Goal: Transaction & Acquisition: Book appointment/travel/reservation

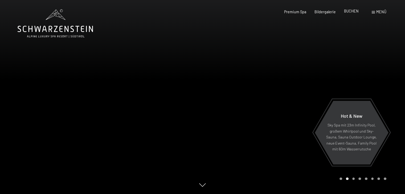
click at [348, 12] on span "BUCHEN" at bounding box center [351, 11] width 15 height 5
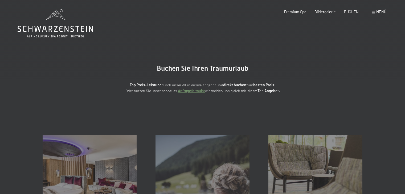
drag, startPoint x: 0, startPoint y: 0, endPoint x: 257, endPoint y: 28, distance: 258.8
click at [257, 31] on main "Buchen Sie Ihren Traumurlaub Top Preis-Leistung durch unser All-inklusive Angeb…" at bounding box center [202, 56] width 405 height 112
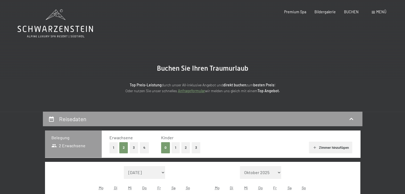
click at [255, 72] on h2 "Buchen Sie Ihren Traumurlaub" at bounding box center [202, 68] width 234 height 9
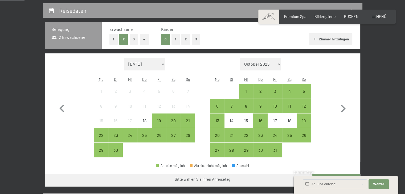
scroll to position [109, 0]
click at [186, 122] on div "21" at bounding box center [187, 125] width 13 height 13
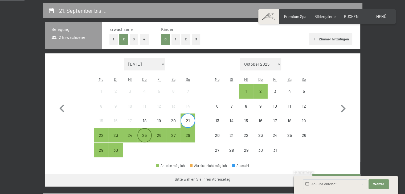
click at [143, 134] on div "25" at bounding box center [144, 139] width 13 height 13
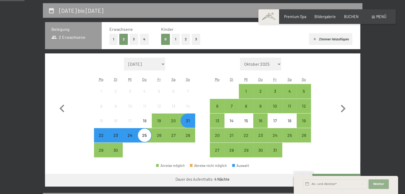
click at [377, 185] on span "Weiter" at bounding box center [378, 184] width 11 height 4
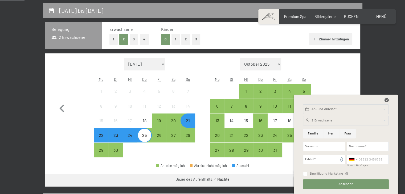
click at [385, 102] on icon at bounding box center [387, 100] width 4 height 4
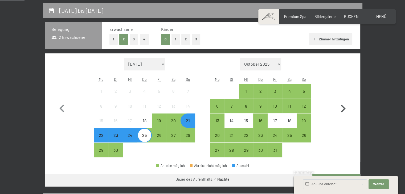
click at [343, 111] on icon "button" at bounding box center [343, 109] width 5 height 8
select select "2025-10-01"
select select "2025-11-01"
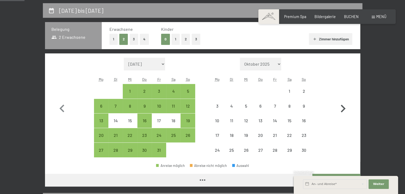
select select "2025-10-01"
select select "2025-11-01"
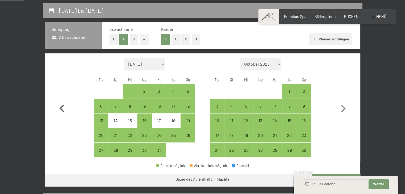
click at [63, 108] on icon "button" at bounding box center [61, 108] width 15 height 15
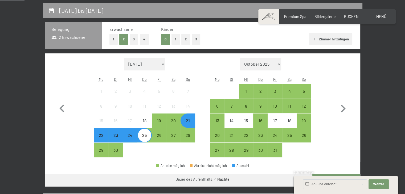
click at [130, 160] on div "Monat/Jahr September 2025 Oktober 2025 November 2025 Dezember 2025 Januar 2026 …" at bounding box center [202, 108] width 315 height 109
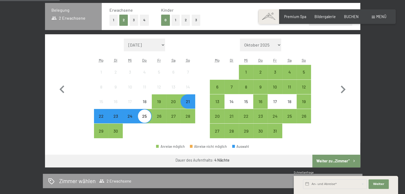
scroll to position [120, 0]
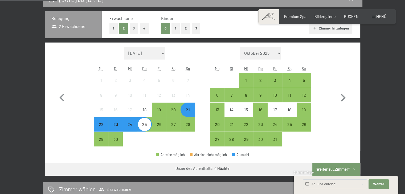
click at [97, 127] on div "22" at bounding box center [101, 129] width 13 height 13
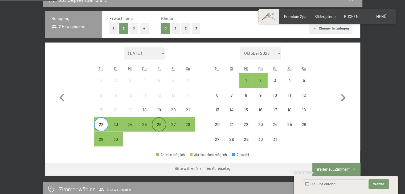
click at [158, 124] on div "26" at bounding box center [158, 129] width 13 height 13
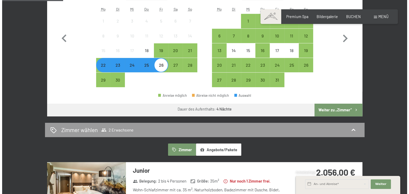
scroll to position [127, 0]
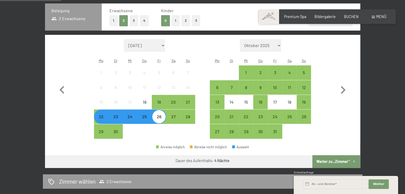
click at [373, 16] on span at bounding box center [373, 17] width 3 height 2
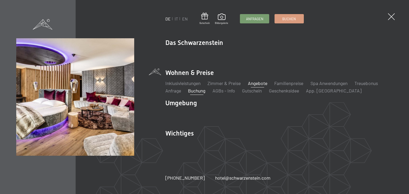
click at [258, 84] on link "Angebote" at bounding box center [257, 83] width 19 height 6
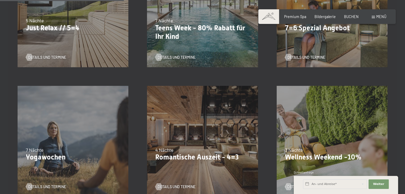
scroll to position [325, 0]
click at [169, 179] on div "Details und Termine" at bounding box center [200, 183] width 91 height 12
click at [178, 188] on span "Details und Termine" at bounding box center [182, 186] width 38 height 5
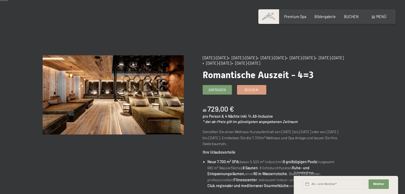
scroll to position [16, 0]
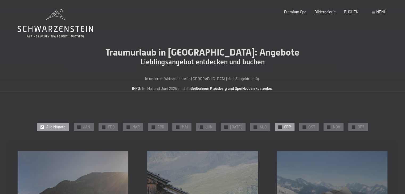
click at [278, 129] on div at bounding box center [279, 127] width 3 height 3
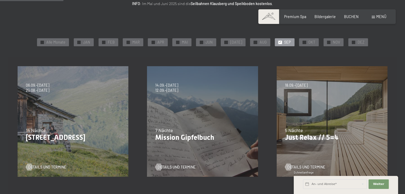
scroll to position [85, 0]
click at [321, 52] on div "✓ Alle Monate ✓ JAN ✓ FEB ✓ MAR ✓ APR ✓ MAI ✓ JUN ✓ [DATE] ✓ AUG ✓ SEP ✓ OKT ✓ …" at bounding box center [202, 176] width 405 height 279
click at [315, 124] on div "18.09.–[DATE] 21.12.–[DATE] 04.01.–[DATE] 08.03.–[DATE] 08.11.–[DATE] 13.12.–[D…" at bounding box center [331, 121] width 129 height 129
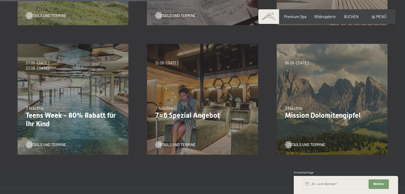
scroll to position [239, 0]
